Goal: Check status

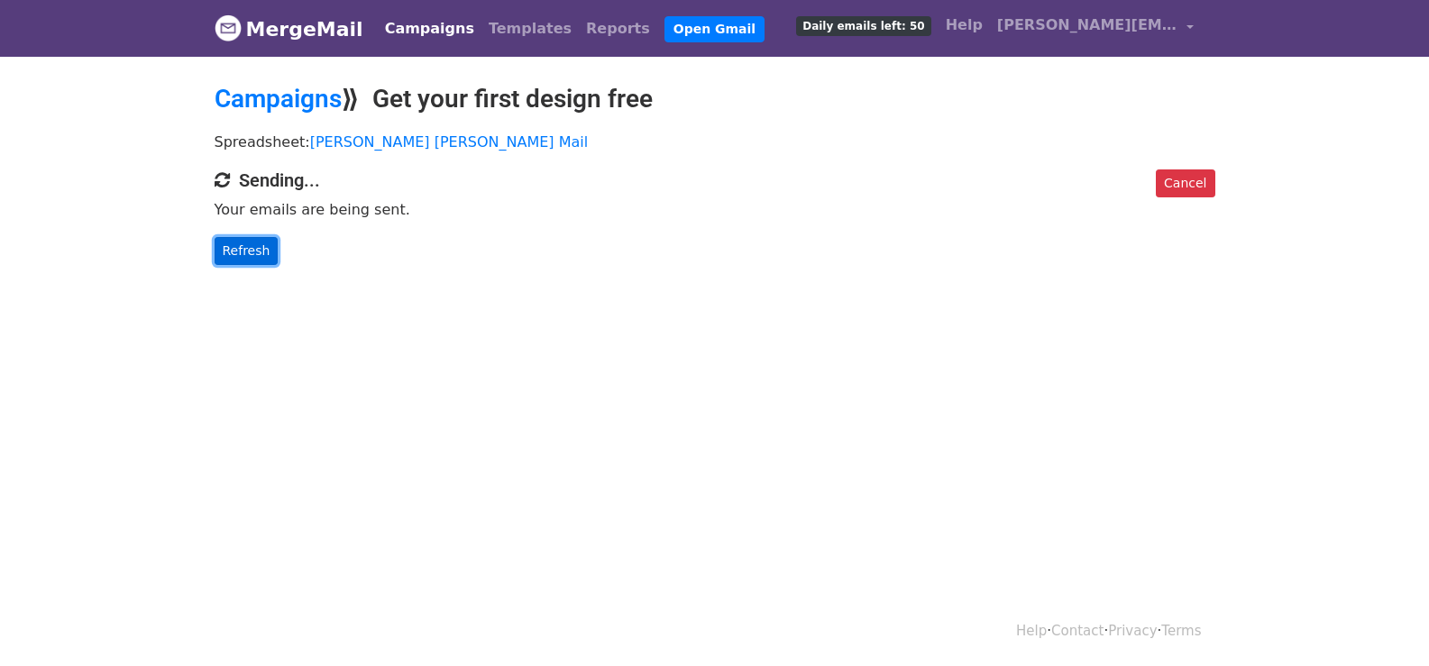
click at [256, 249] on link "Refresh" at bounding box center [247, 251] width 64 height 28
click at [255, 245] on link "Refresh" at bounding box center [247, 251] width 64 height 28
click at [251, 261] on link "Refresh" at bounding box center [247, 251] width 64 height 28
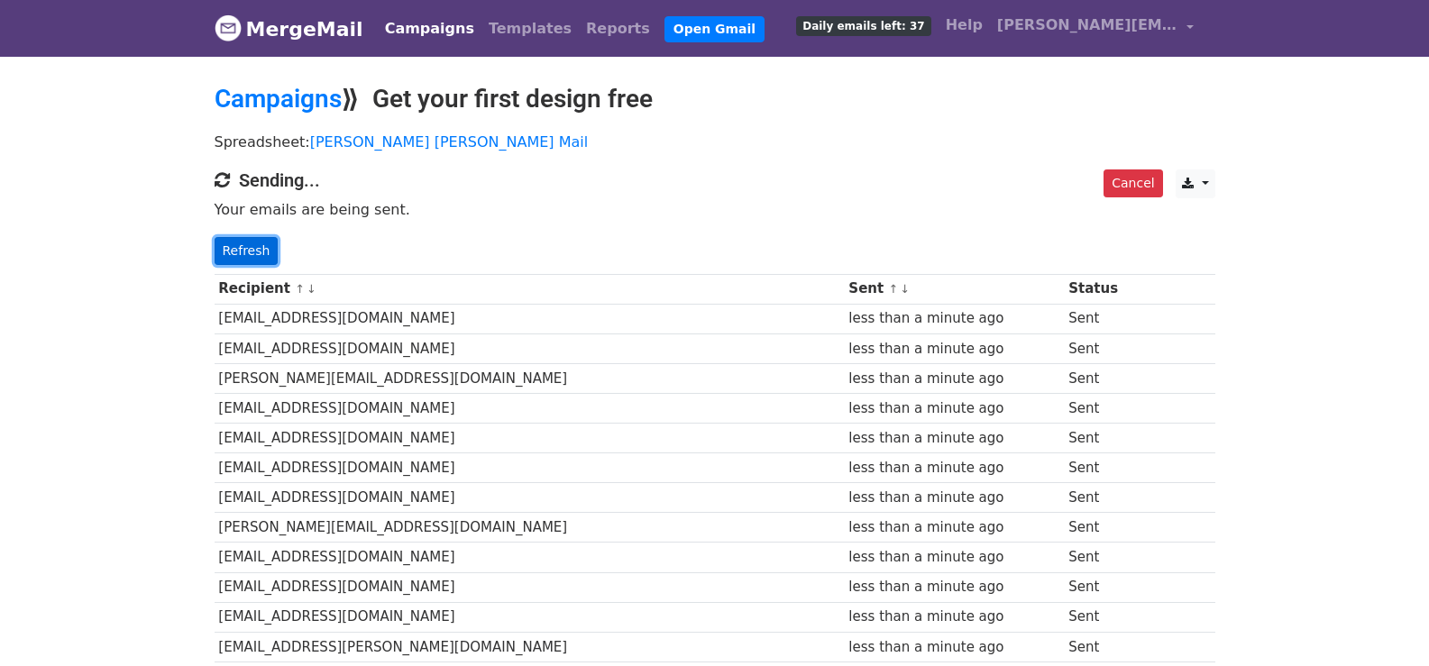
click at [246, 251] on link "Refresh" at bounding box center [247, 251] width 64 height 28
